Goal: Task Accomplishment & Management: Use online tool/utility

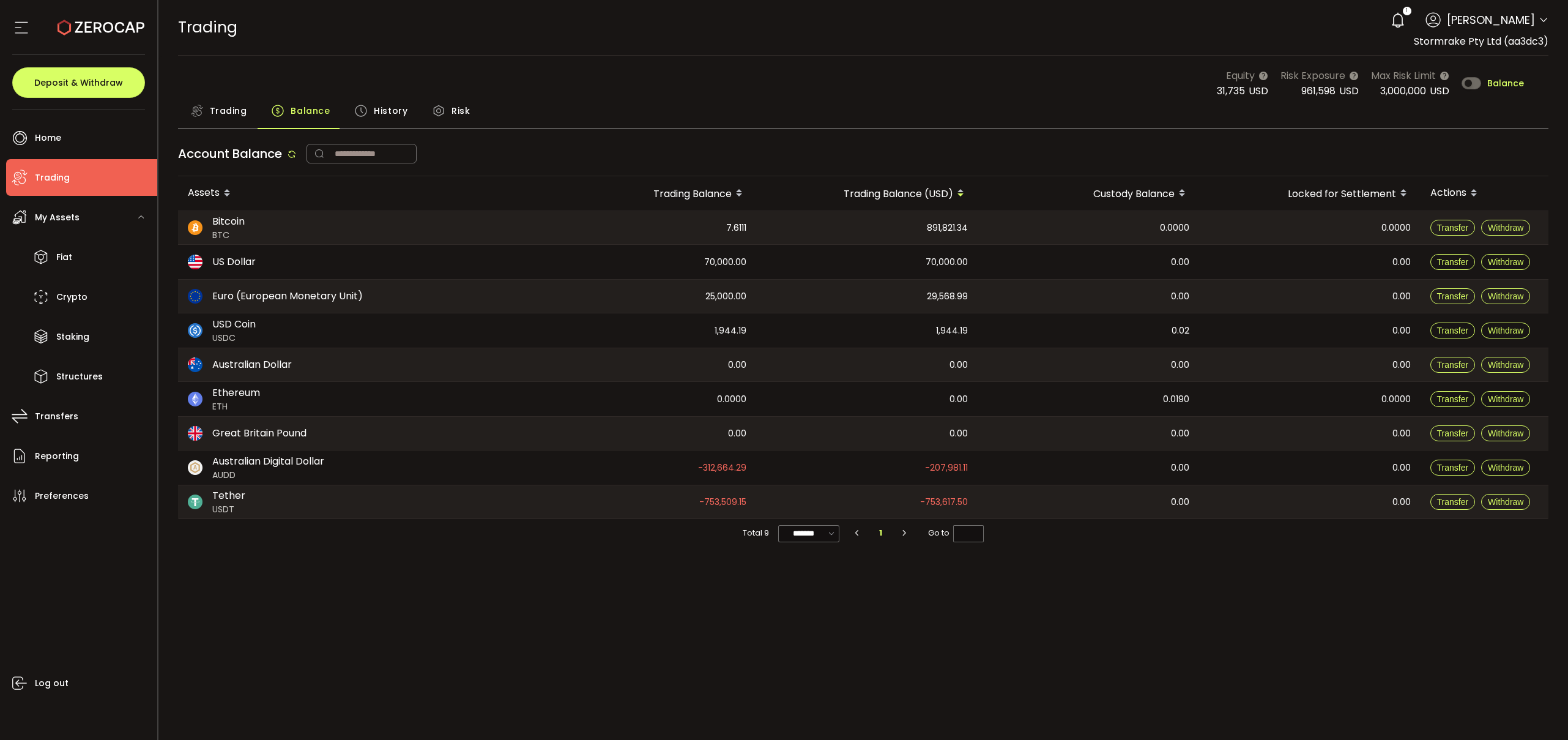
click at [845, 113] on div "Trading Balance History Risk" at bounding box center [864, 114] width 1371 height 31
click at [1037, 108] on div "Trading Balance History Risk" at bounding box center [864, 114] width 1371 height 31
click at [586, 128] on div "Trading Balance History Risk" at bounding box center [864, 114] width 1371 height 31
click at [868, 94] on div "Equity 31,982 USD Risk Exposure 968,792 USD Max Risk Limit 3,000,000 USD Balance" at bounding box center [864, 83] width 1371 height 31
click at [1456, 508] on button "Transfer" at bounding box center [1453, 502] width 46 height 15
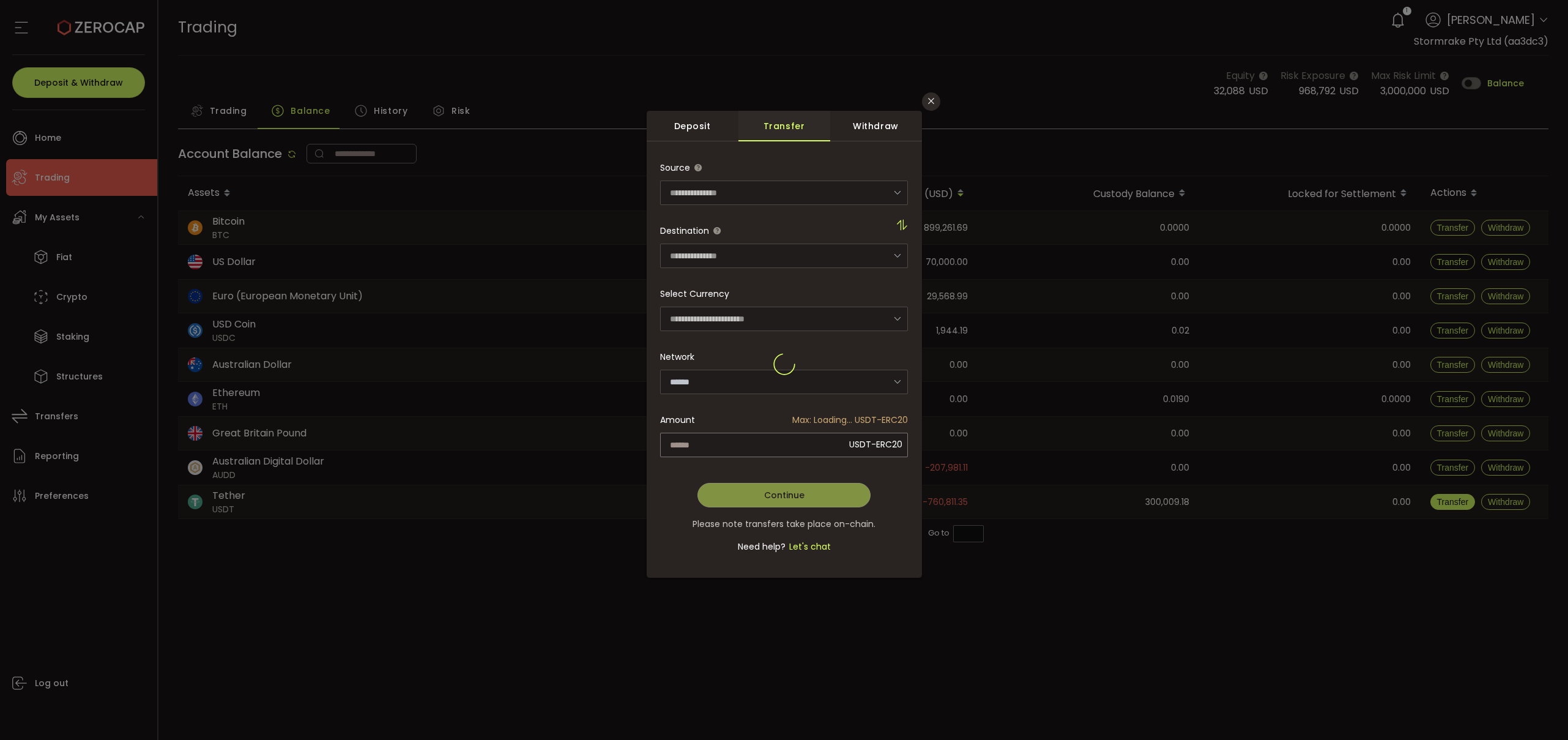
type input "********"
type input "**********"
click at [825, 442] on span "Send Max" at bounding box center [823, 444] width 45 height 24
click at [794, 496] on span "Continue" at bounding box center [784, 495] width 41 height 13
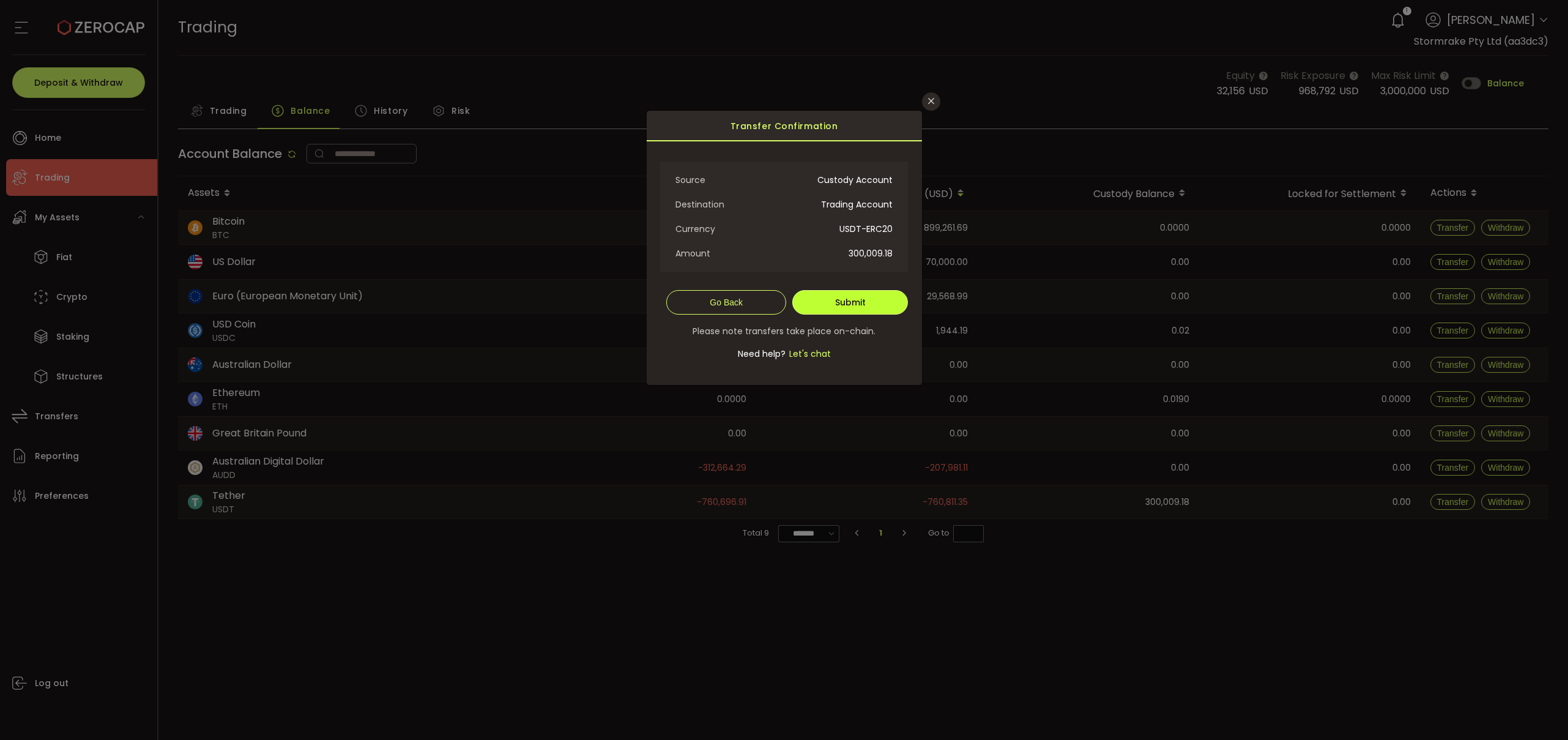
click at [875, 313] on button "Submit" at bounding box center [849, 301] width 115 height 24
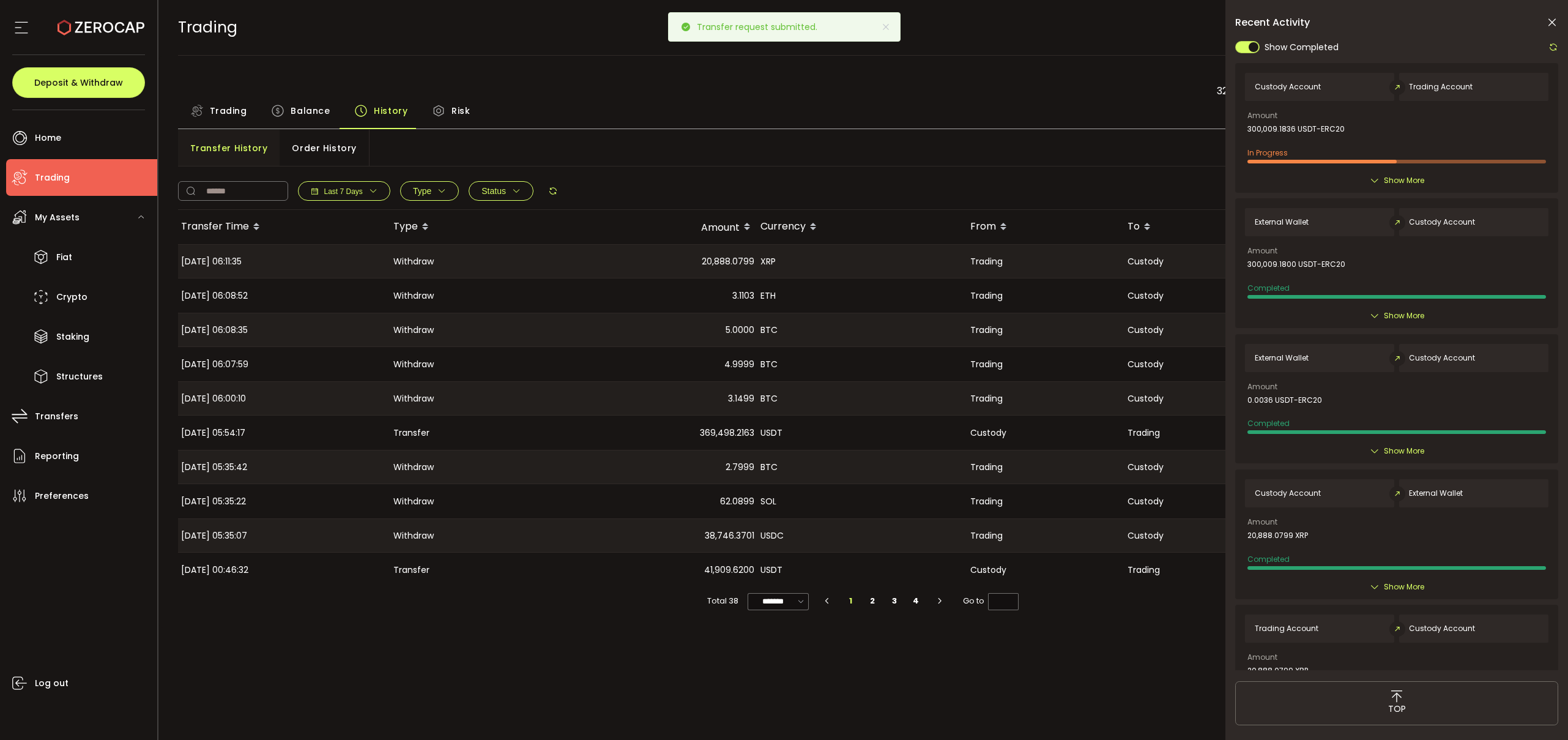
click at [1555, 22] on icon at bounding box center [1552, 22] width 13 height 13
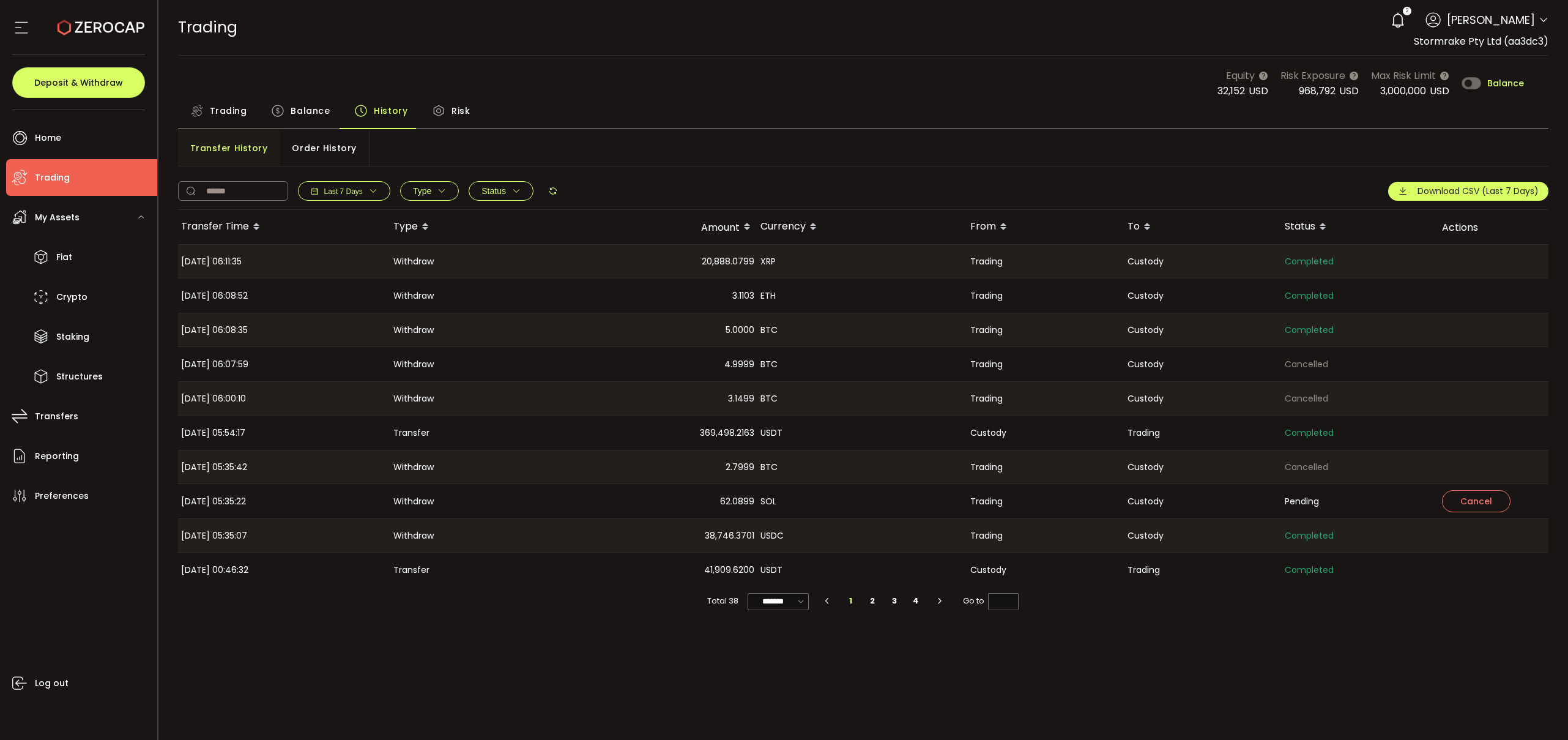
click at [953, 115] on div "Trading Balance History Risk" at bounding box center [864, 114] width 1371 height 31
click at [508, 78] on div "Equity 31,970 USD Risk Exposure 968,792 USD Max Risk Limit 3,000,000 USD Balance" at bounding box center [864, 83] width 1371 height 31
click at [316, 116] on span "Balance" at bounding box center [310, 110] width 39 height 24
